Goal: Find specific page/section

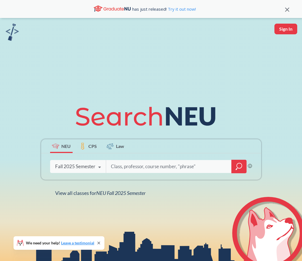
click at [130, 166] on input "search" at bounding box center [168, 167] width 117 height 12
click at [230, 164] on div at bounding box center [176, 166] width 141 height 13
click at [236, 164] on icon "magnifying glass" at bounding box center [239, 167] width 7 height 8
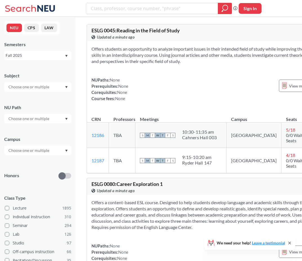
click at [52, 118] on div at bounding box center [37, 119] width 67 height 10
click at [38, 148] on span "Integration Experience" at bounding box center [27, 151] width 41 height 6
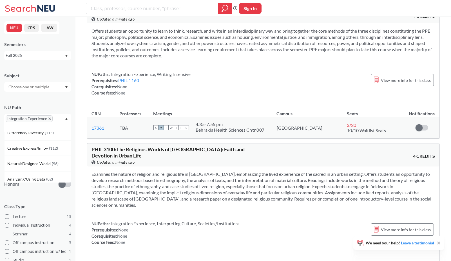
scroll to position [57, 0]
click at [41, 142] on span "Creative Express/Innov" at bounding box center [28, 144] width 42 height 6
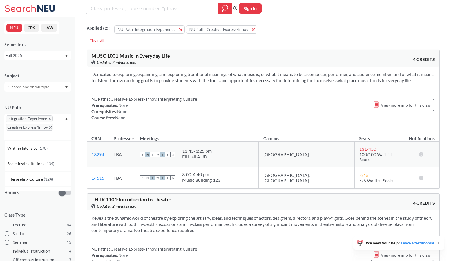
click at [50, 117] on span "Integration Experience" at bounding box center [29, 118] width 47 height 7
click at [49, 118] on icon "X to remove pill" at bounding box center [49, 119] width 3 height 3
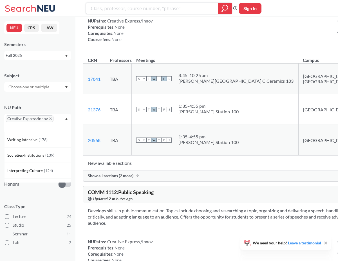
scroll to position [529, 0]
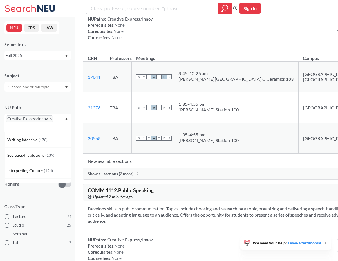
click at [186, 123] on td "S M T W T F S 1:35 - 4:55 pm [PERSON_NAME] Station 100" at bounding box center [215, 107] width 167 height 31
click at [184, 138] on div "1:35 - 4:55 pm" at bounding box center [208, 135] width 60 height 6
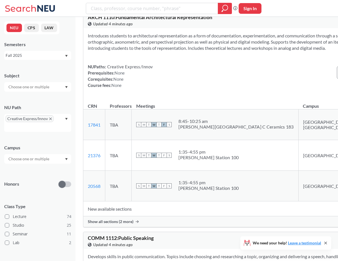
scroll to position [482, 0]
